Goal: Information Seeking & Learning: Learn about a topic

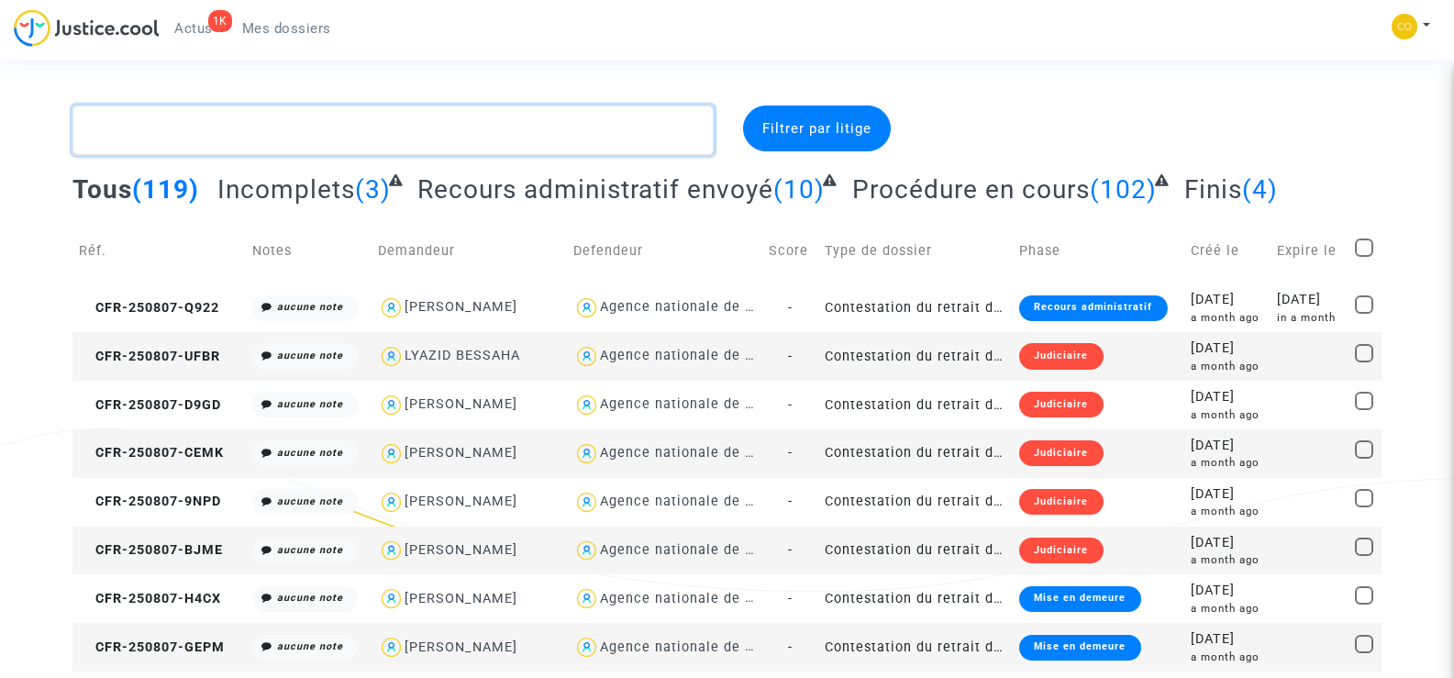
click at [273, 131] on textarea at bounding box center [392, 130] width 640 height 50
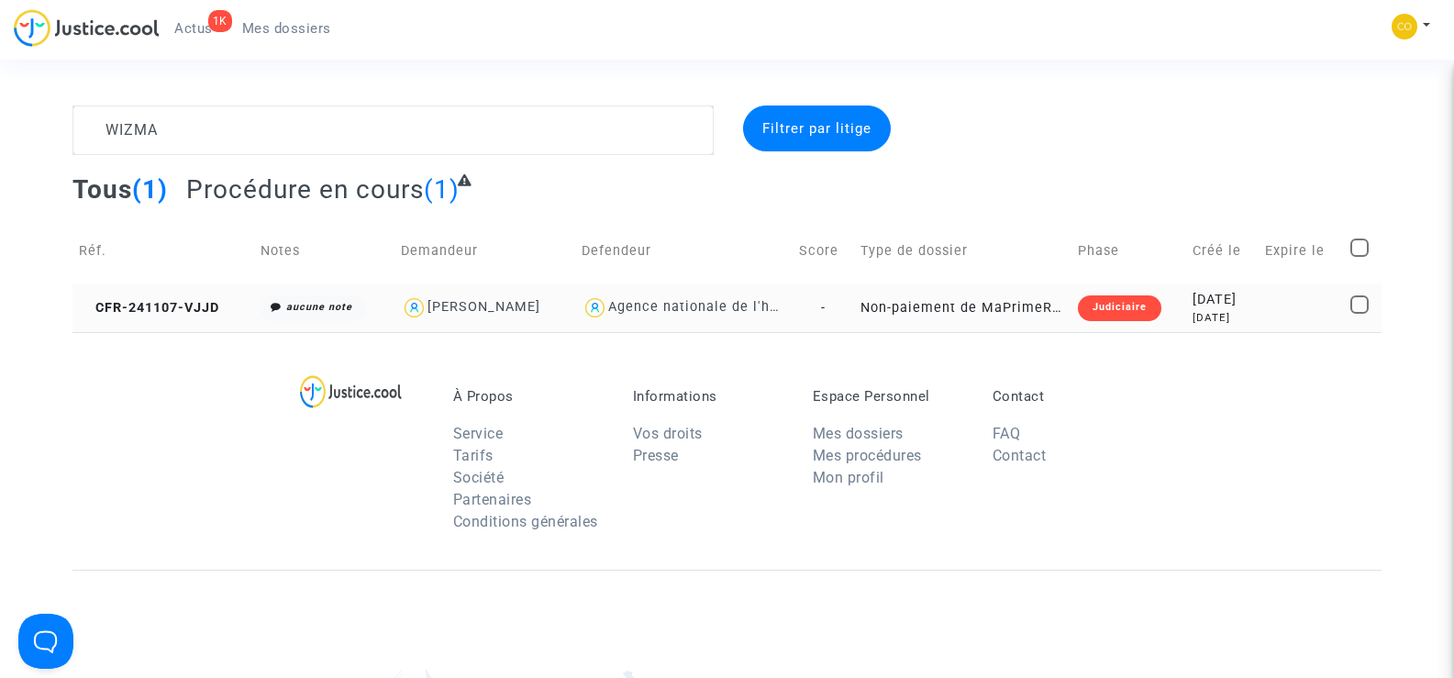
click at [477, 308] on div "[PERSON_NAME]" at bounding box center [483, 307] width 113 height 16
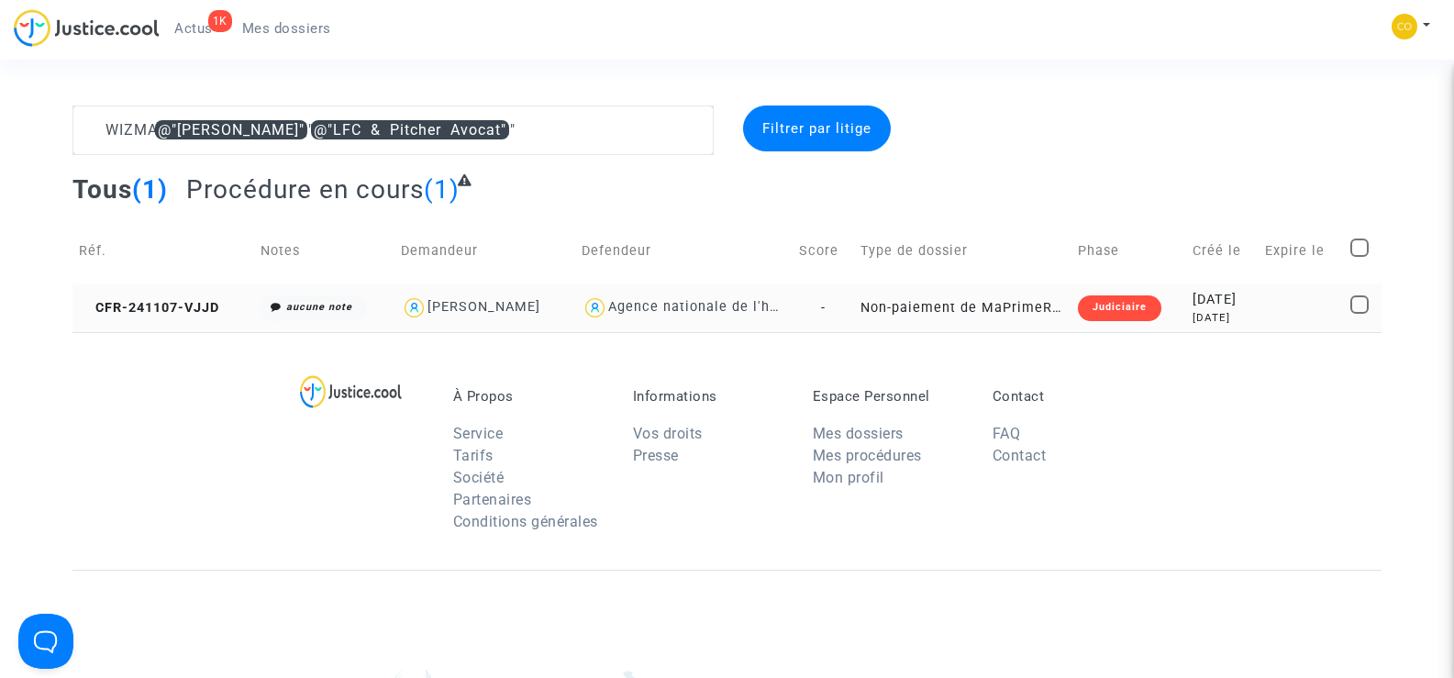
click at [470, 305] on div "[PERSON_NAME]" at bounding box center [483, 307] width 113 height 16
type textarea "WIZMA"
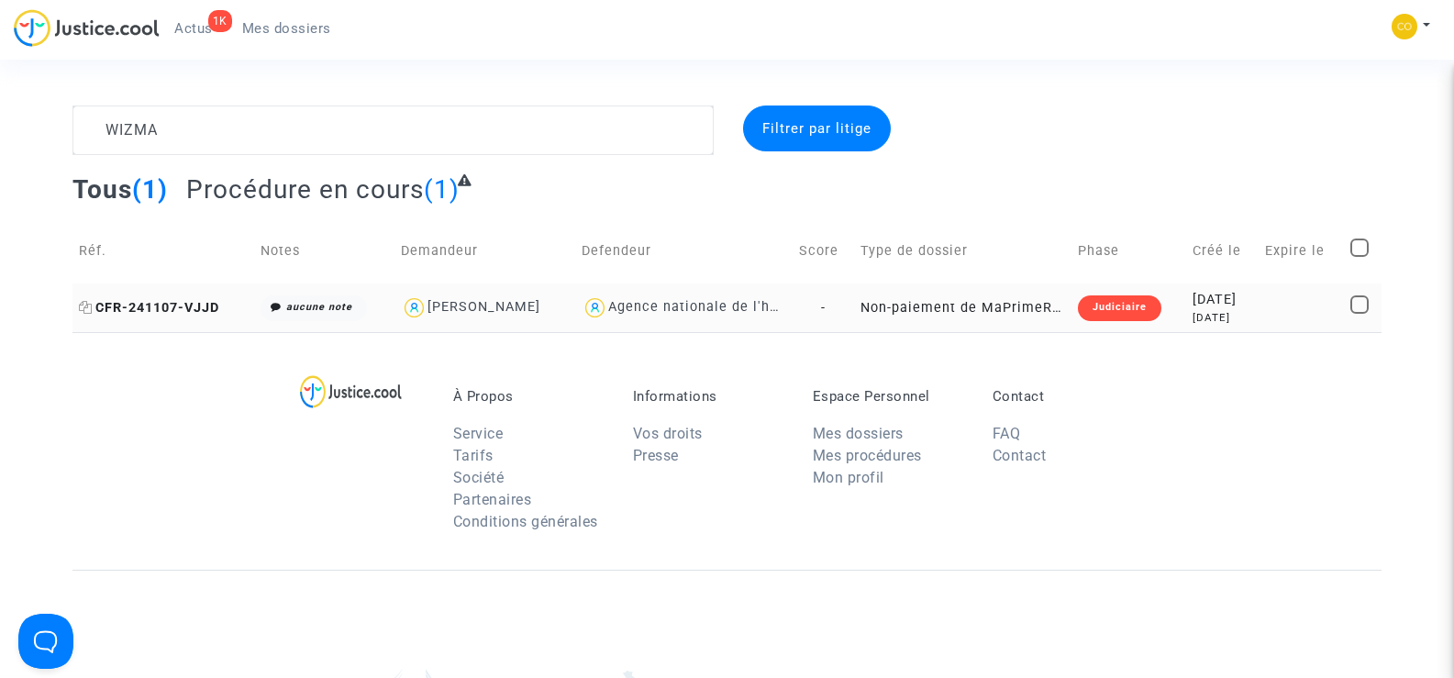
click at [173, 309] on span "CFR-241107-VJJD" at bounding box center [149, 308] width 140 height 16
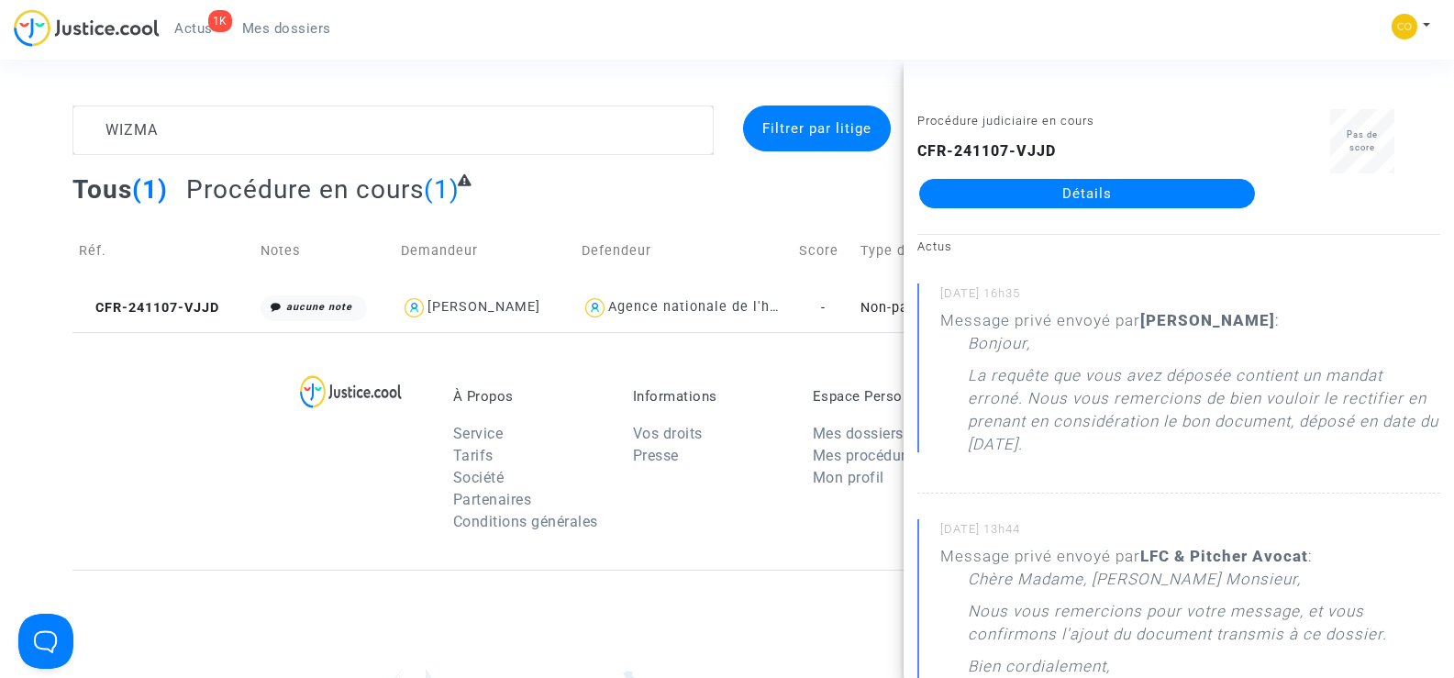
click at [1141, 195] on link "Détails" at bounding box center [1087, 193] width 336 height 29
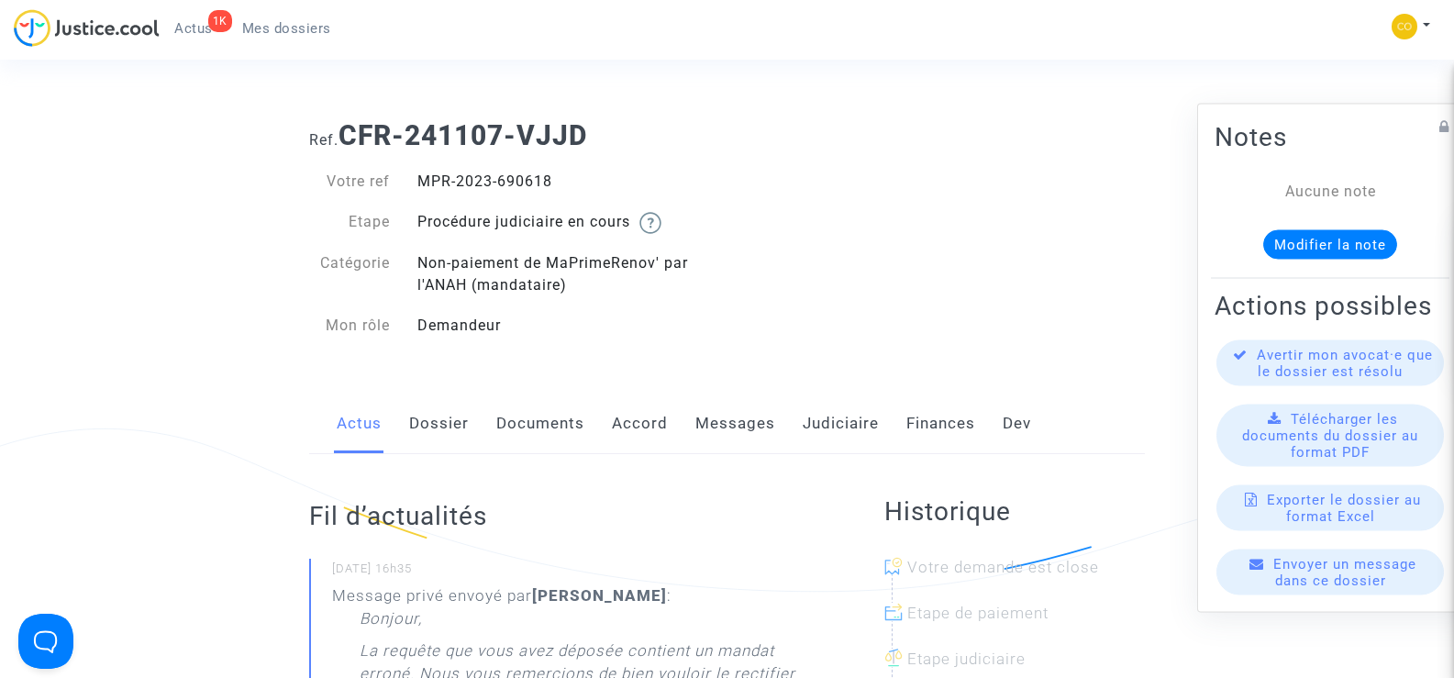
click at [539, 419] on link "Documents" at bounding box center [540, 424] width 88 height 61
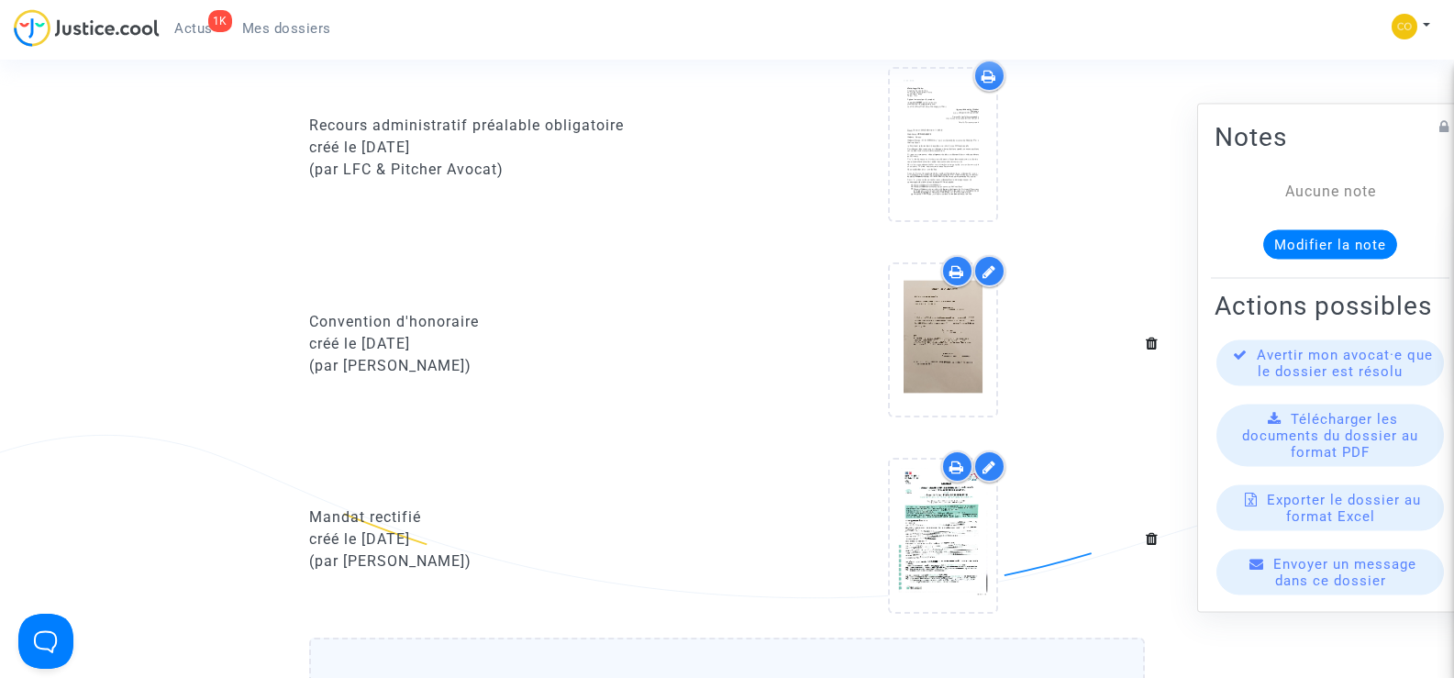
scroll to position [734, 0]
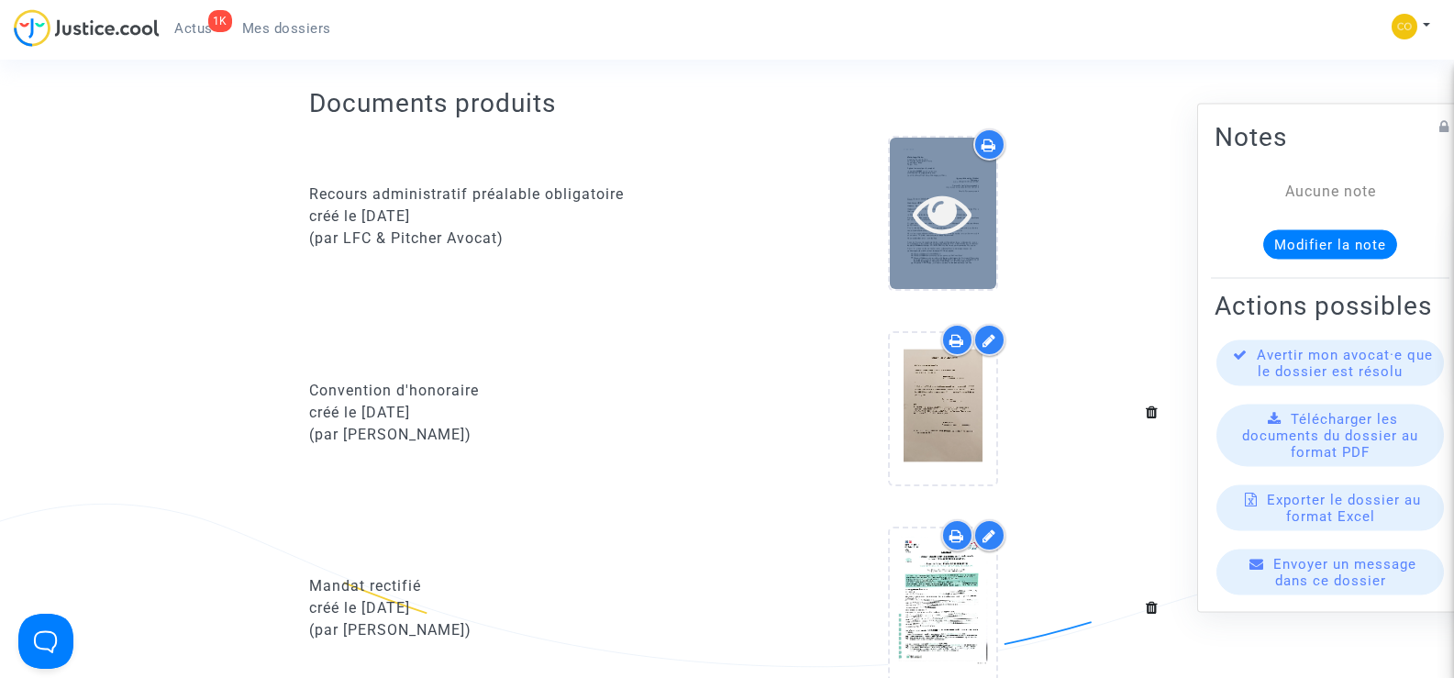
click at [943, 198] on icon at bounding box center [943, 212] width 60 height 59
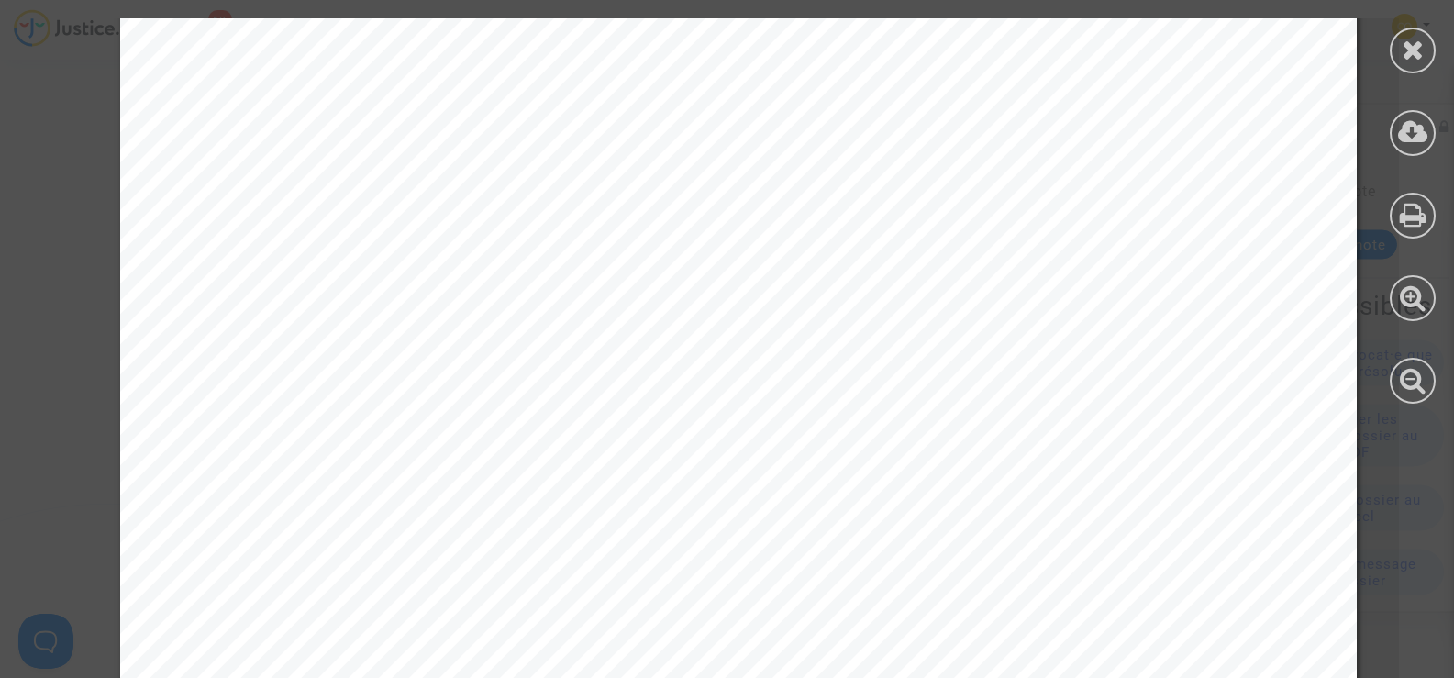
scroll to position [826, 0]
click at [786, 409] on span "une personne. En réalité, vous remettez en cause l’octroi initial." at bounding box center [600, 417] width 690 height 21
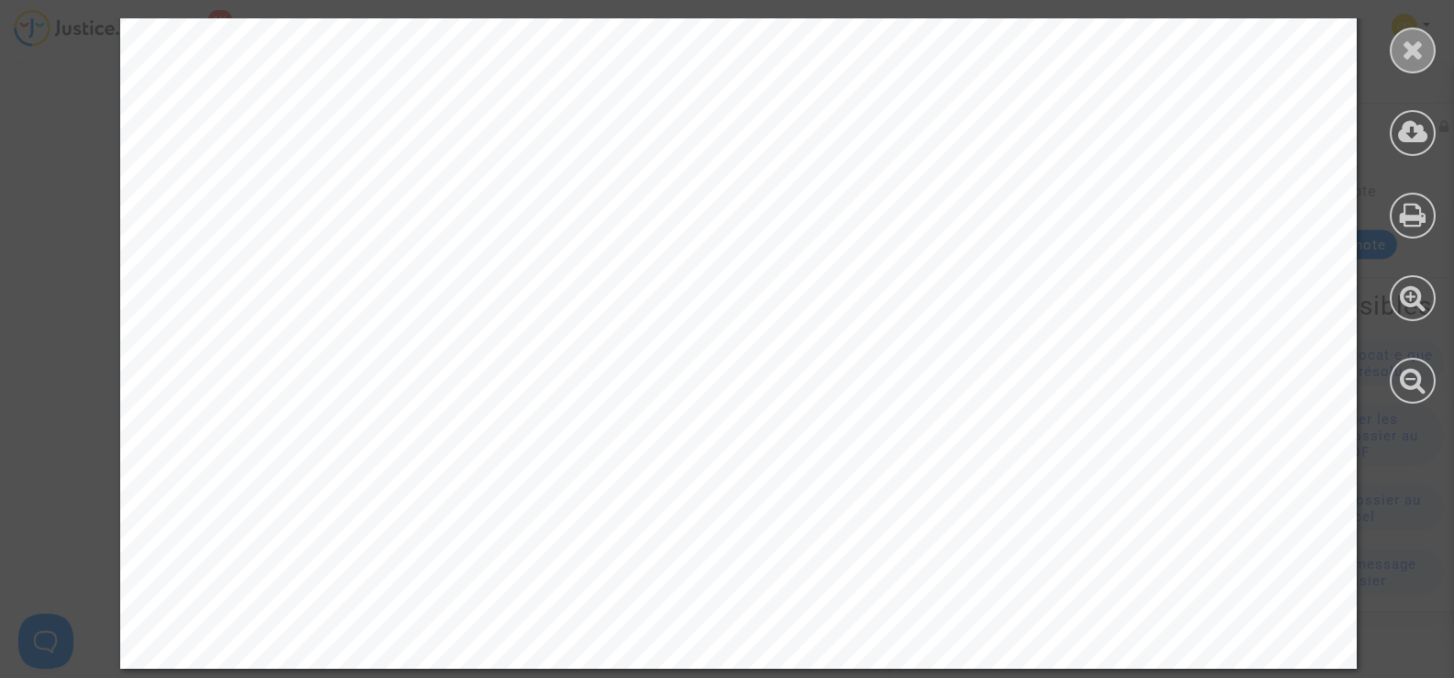
click at [1396, 54] on div at bounding box center [1413, 51] width 46 height 46
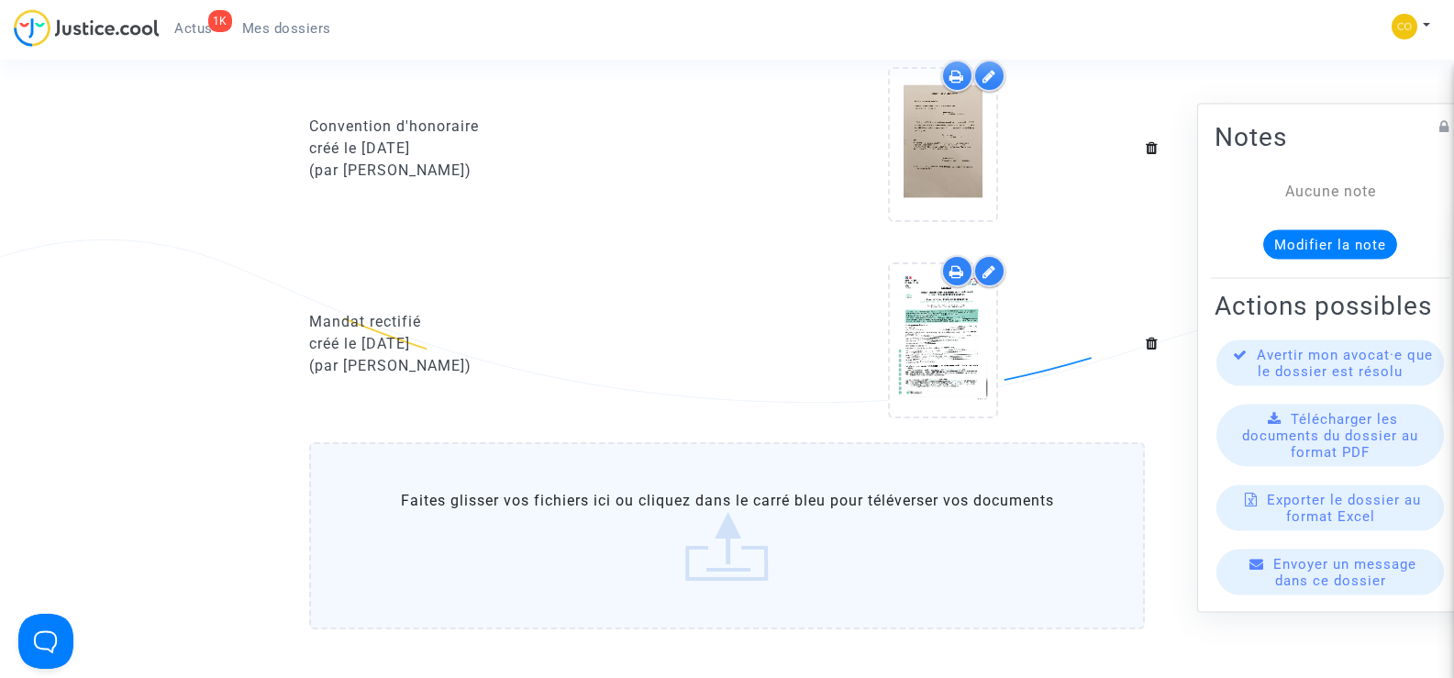
scroll to position [1009, 0]
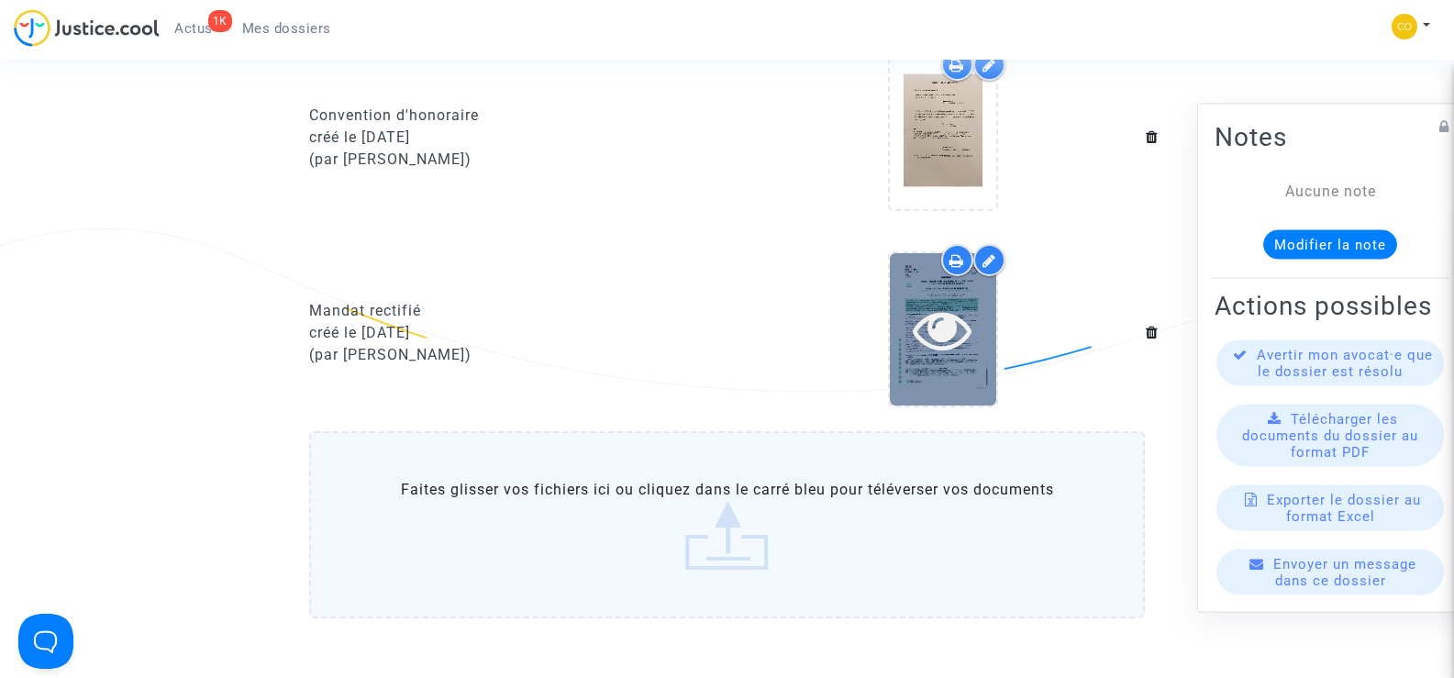
click at [949, 334] on icon at bounding box center [943, 329] width 60 height 59
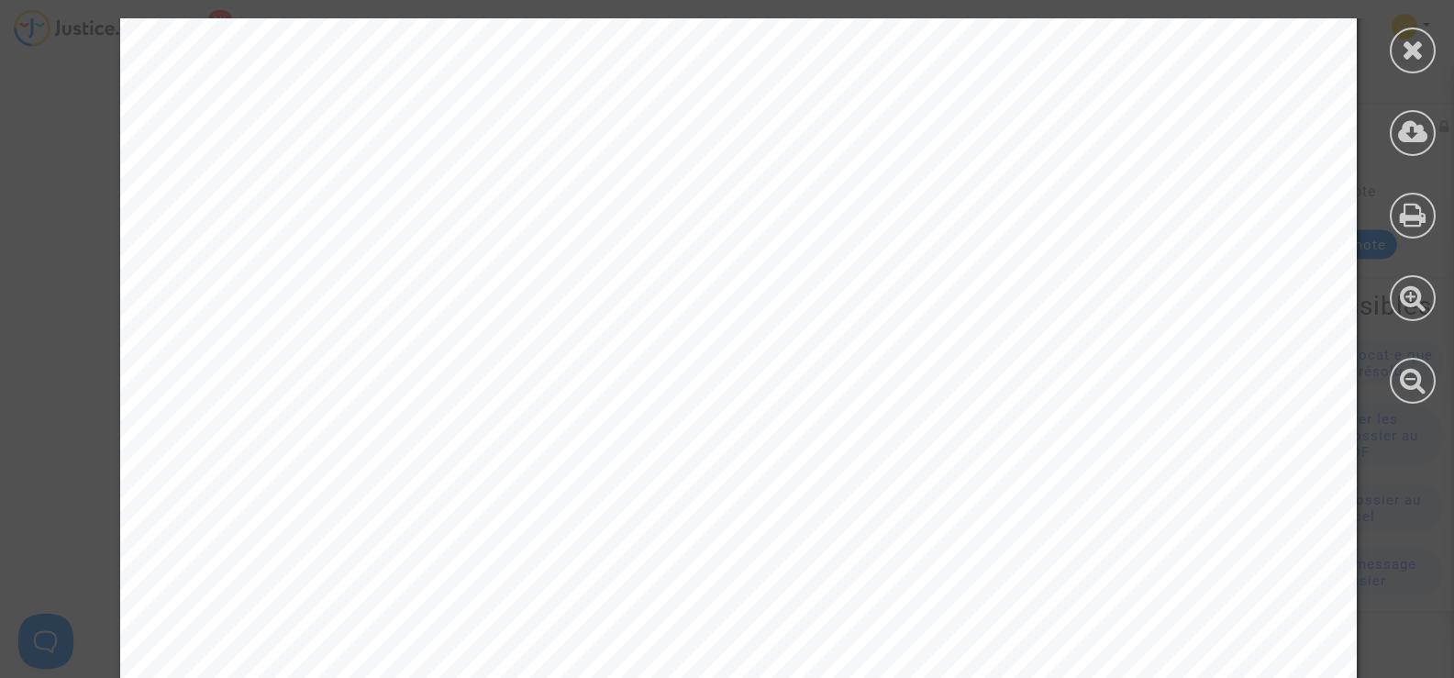
scroll to position [671, 0]
click at [1412, 42] on icon at bounding box center [1413, 50] width 23 height 28
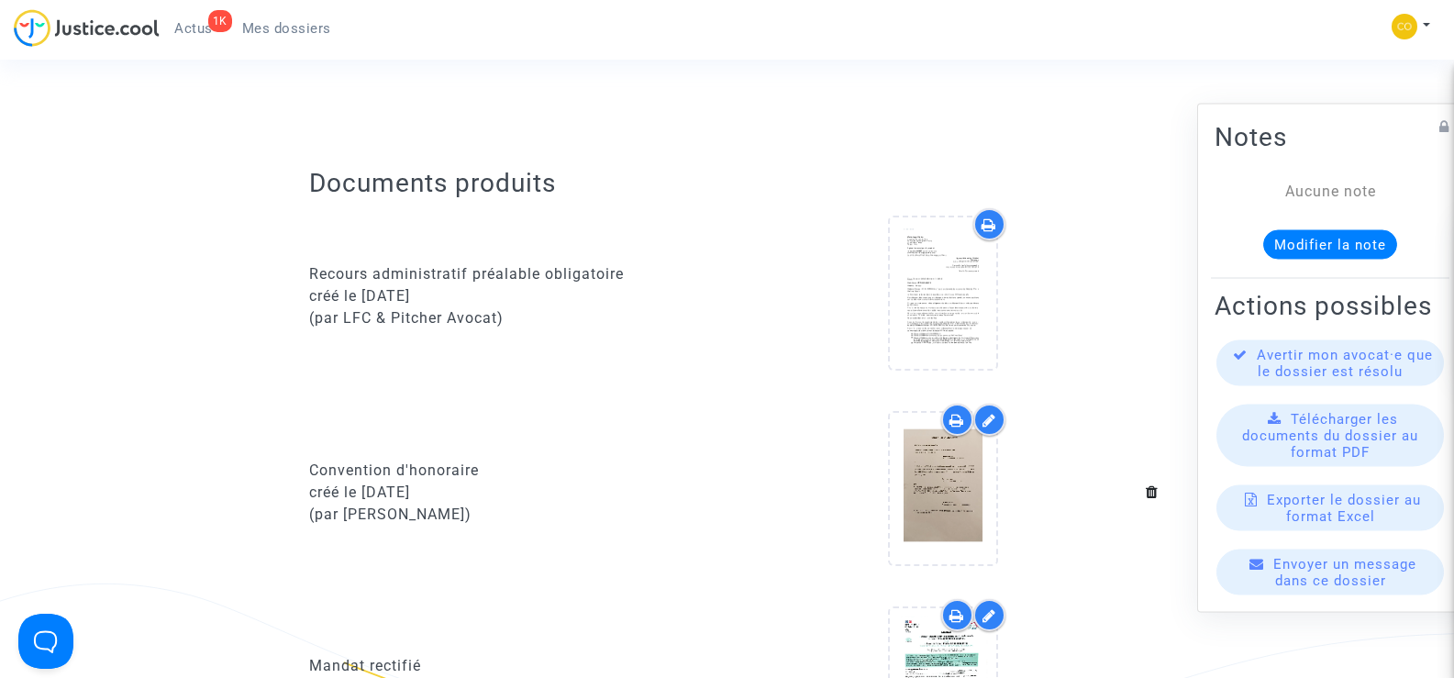
scroll to position [642, 0]
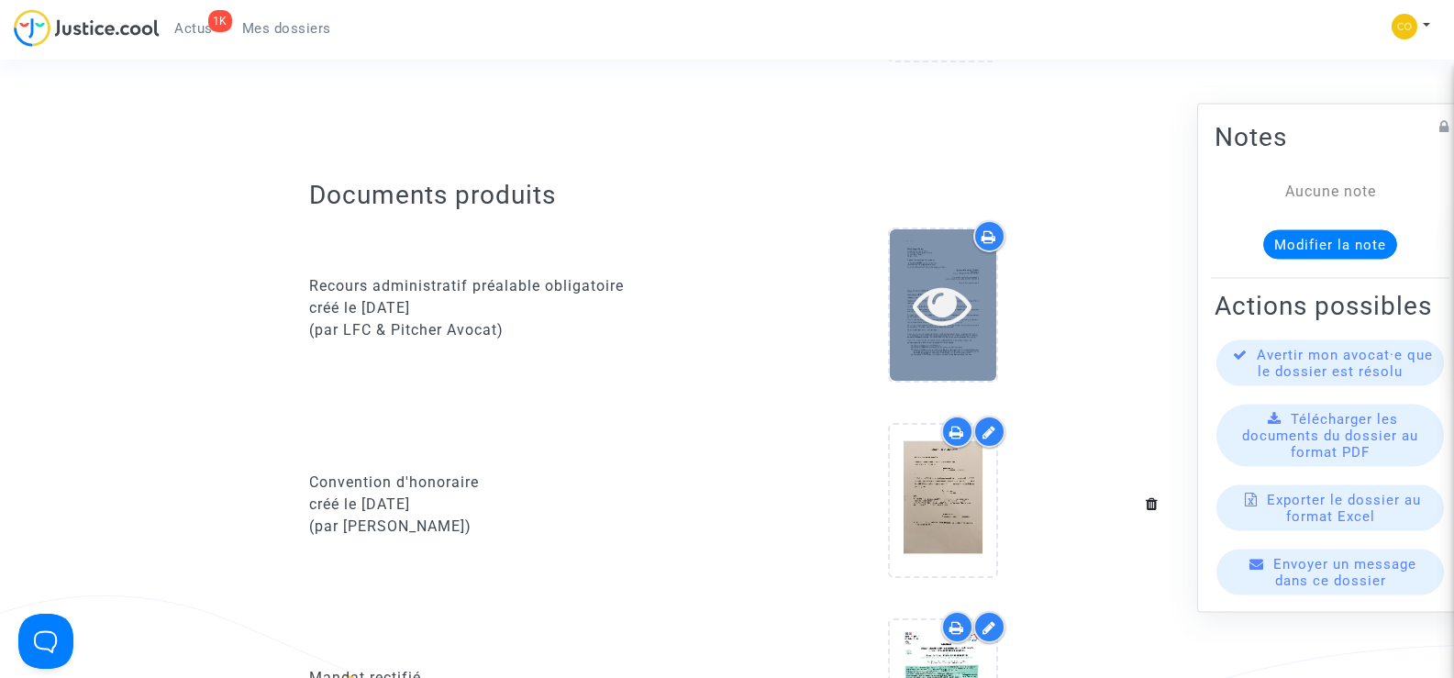
click at [930, 317] on icon at bounding box center [943, 304] width 60 height 59
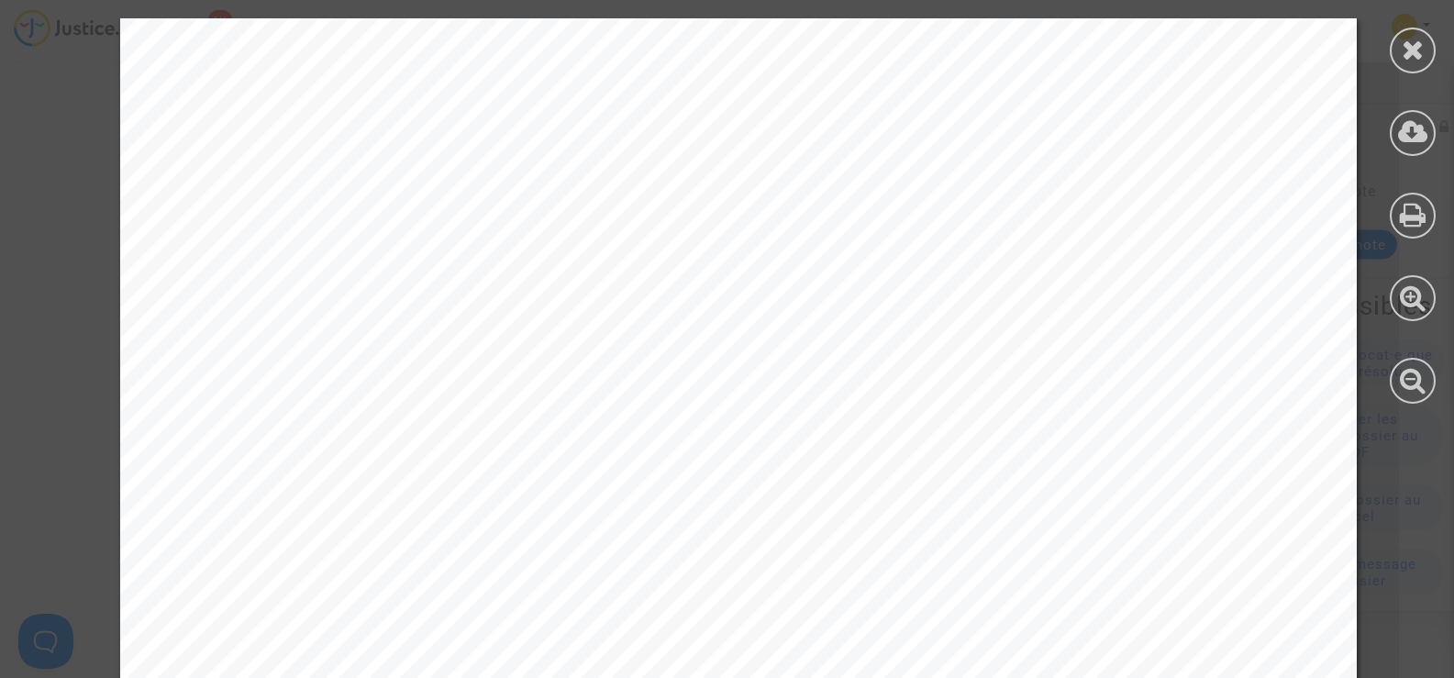
scroll to position [183, 0]
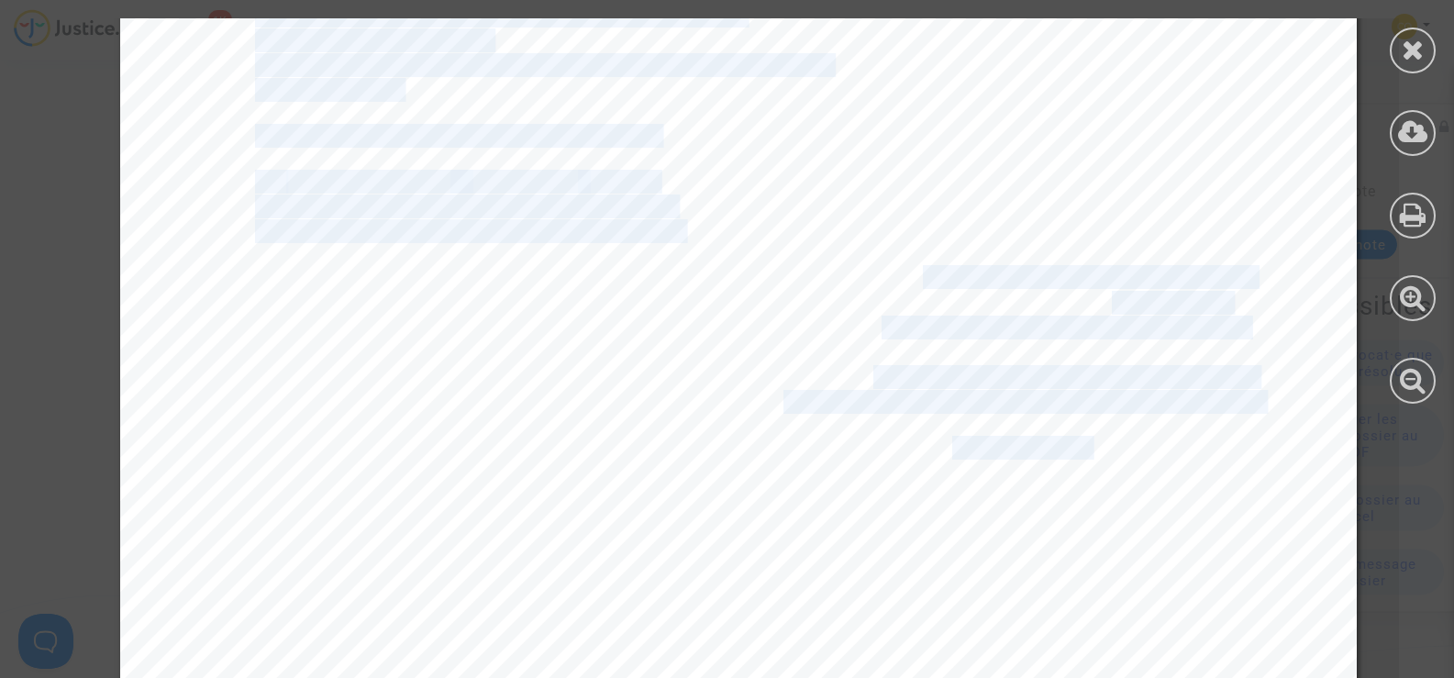
drag, startPoint x: 1024, startPoint y: 454, endPoint x: 1168, endPoint y: 475, distance: 145.6
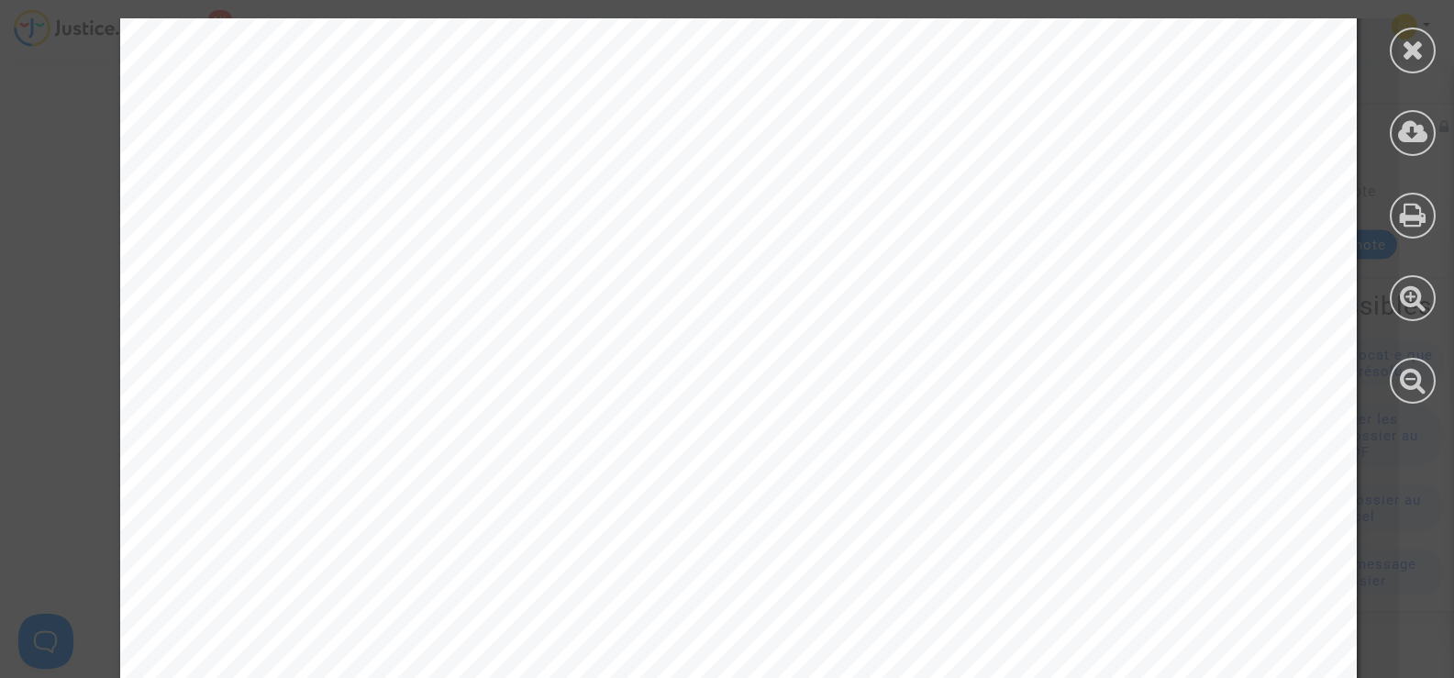
click at [1172, 456] on span "[GEOGRAPHIC_DATA], le [DATE]" at bounding box center [1132, 448] width 361 height 21
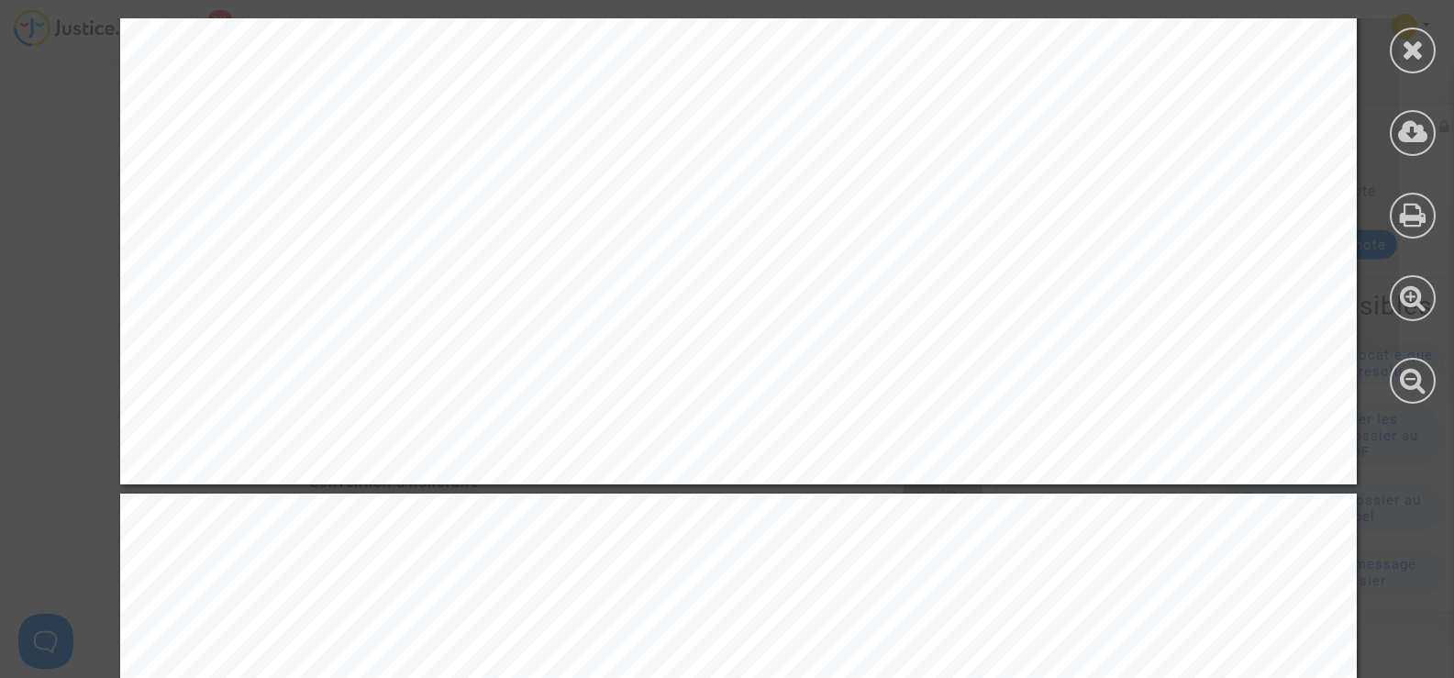
scroll to position [1009, 0]
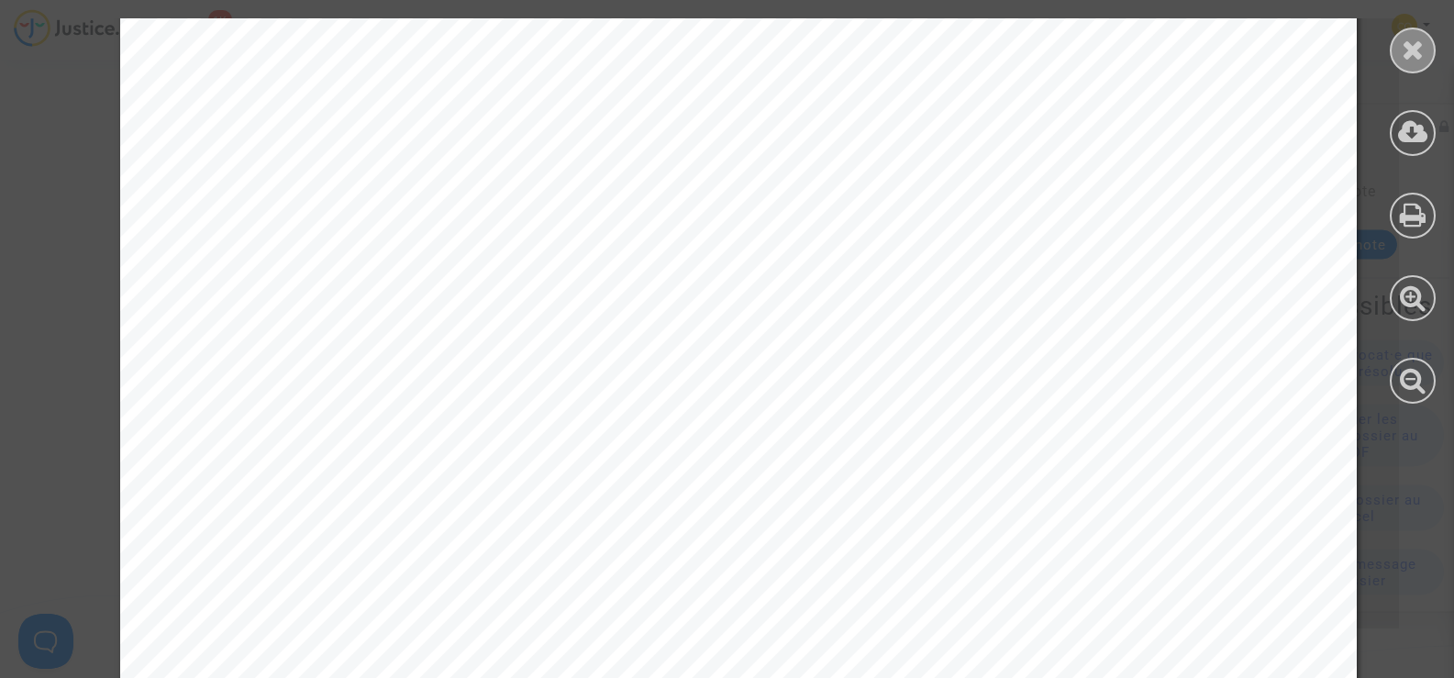
click at [1420, 57] on icon at bounding box center [1413, 50] width 23 height 28
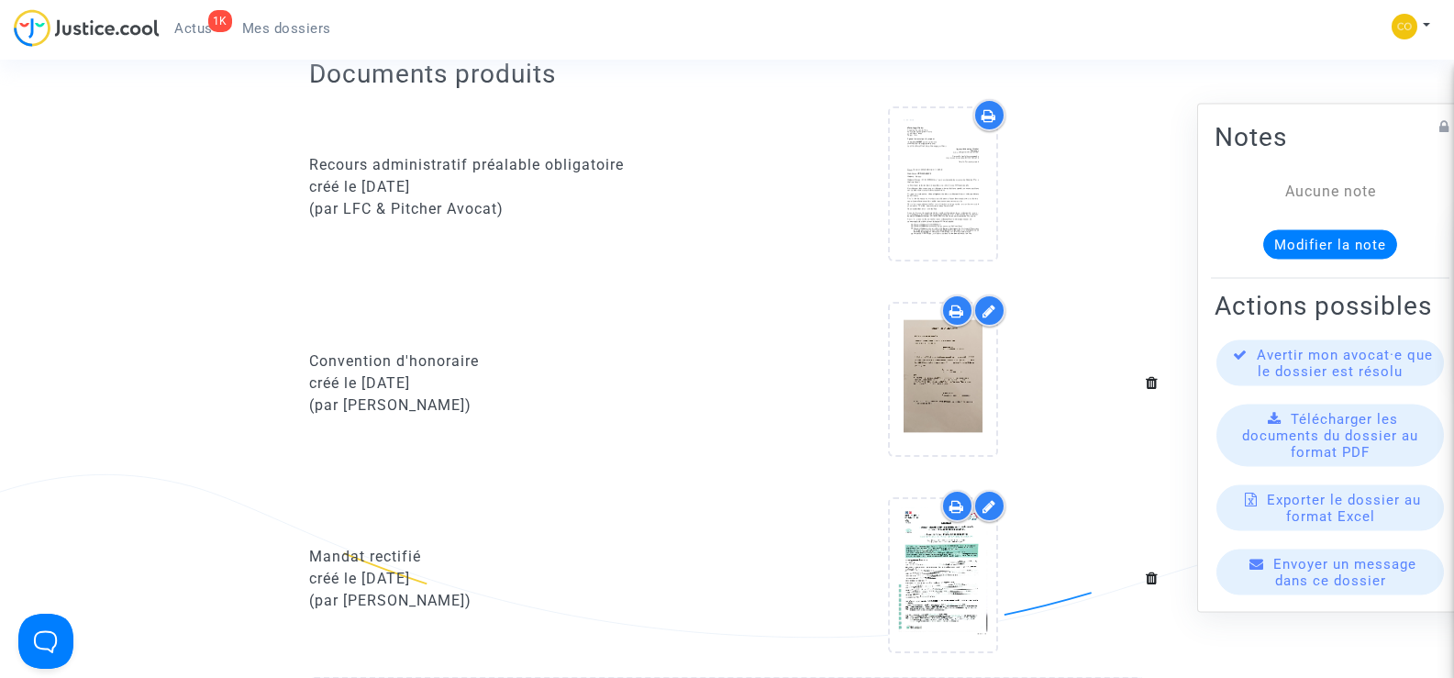
scroll to position [734, 0]
